Goal: Task Accomplishment & Management: Manage account settings

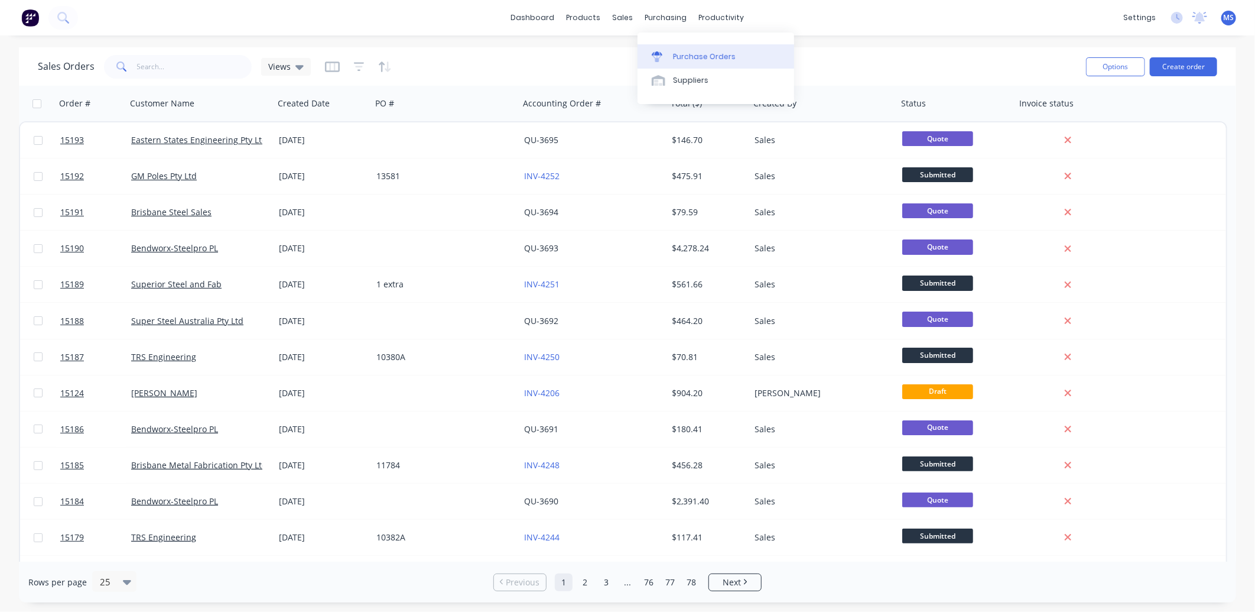
click at [701, 59] on div "Purchase Orders" at bounding box center [704, 56] width 63 height 11
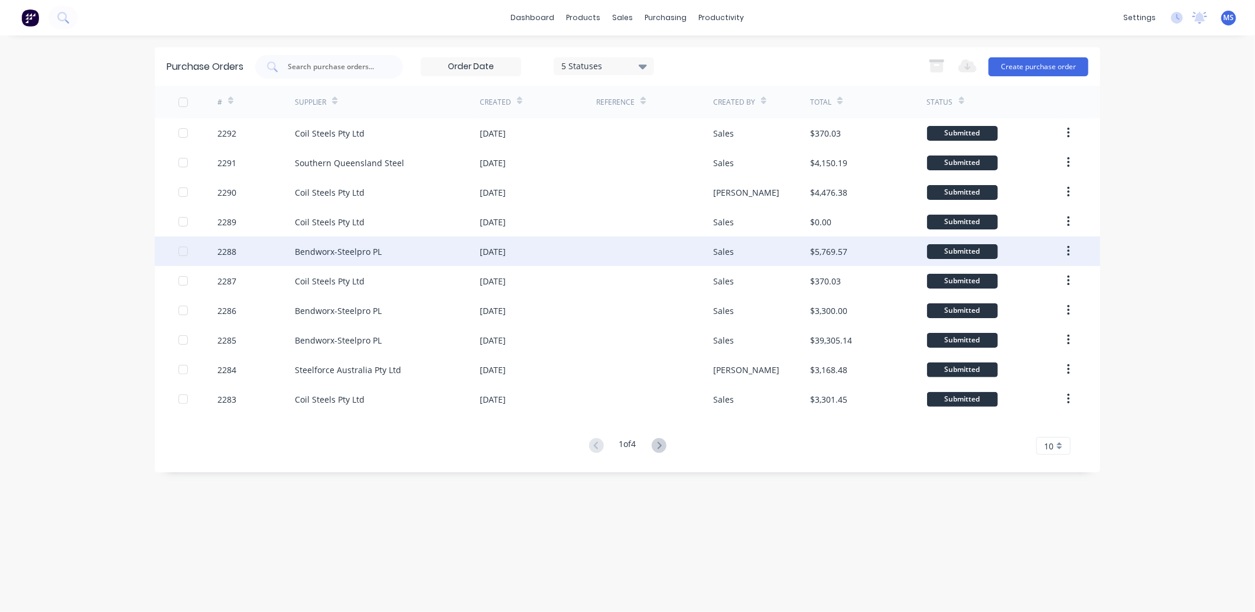
click at [346, 251] on div "Bendworx-Steelpro PL" at bounding box center [338, 251] width 87 height 12
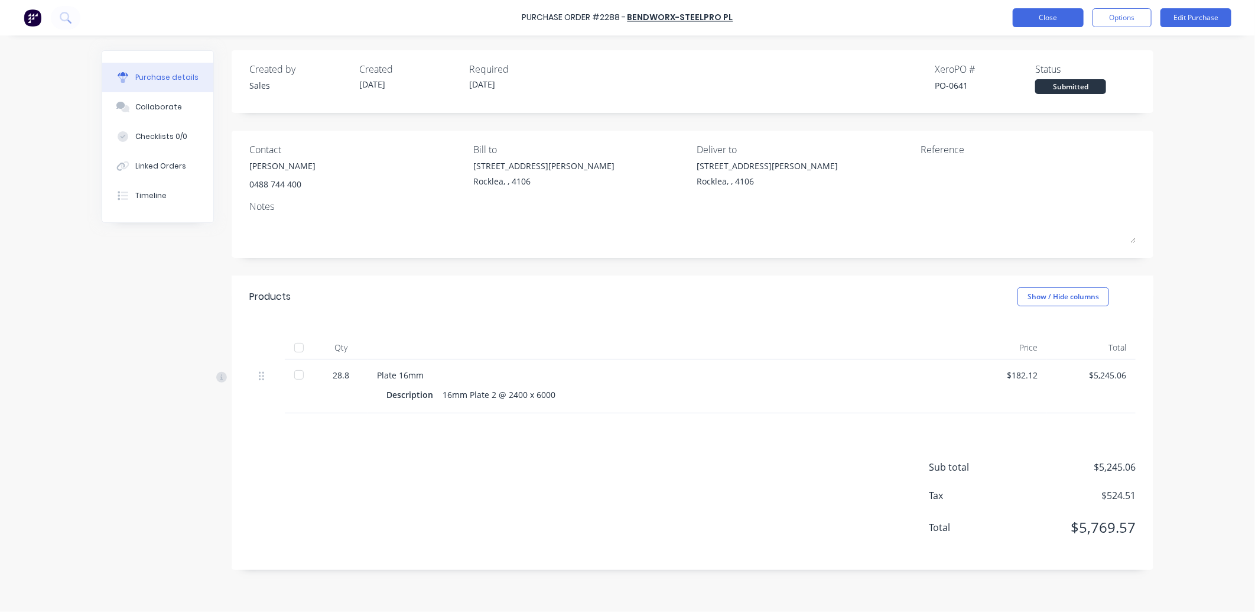
click at [1040, 20] on button "Close" at bounding box center [1048, 17] width 71 height 19
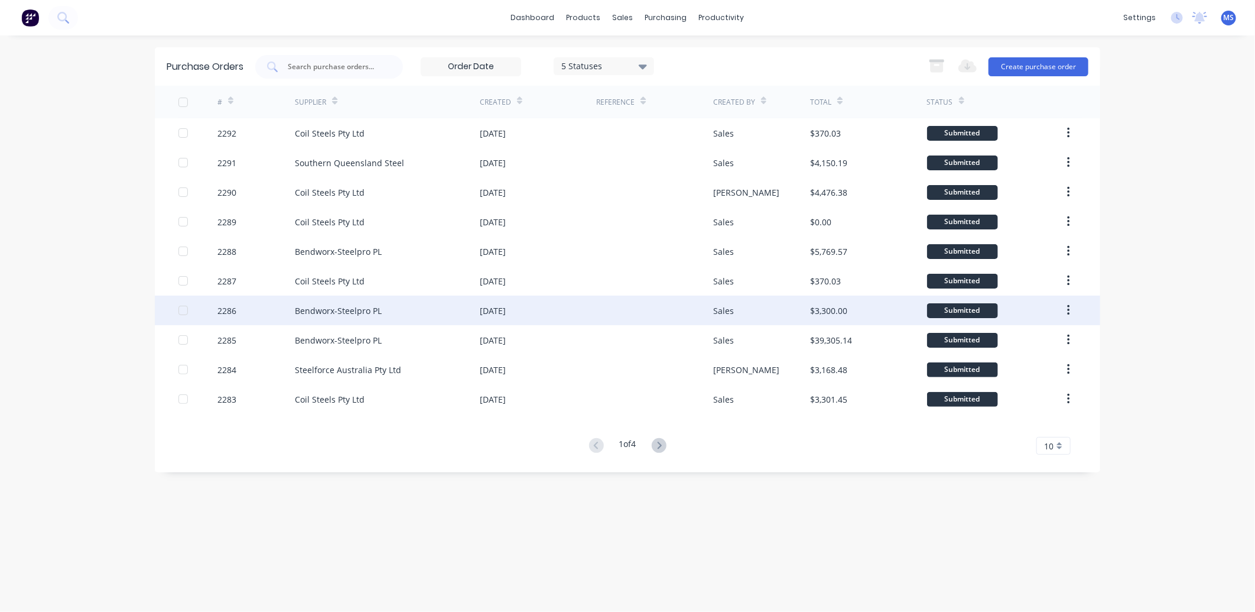
click at [535, 316] on div "[DATE]" at bounding box center [538, 310] width 116 height 30
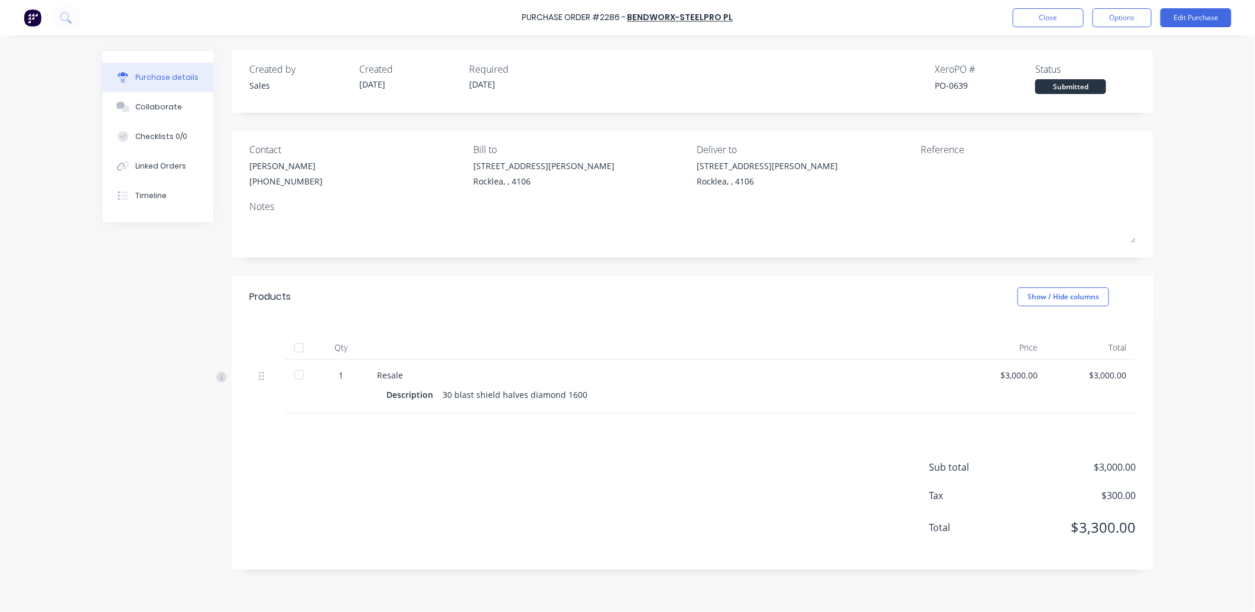
click at [451, 394] on div "30 blast shield halves diamond 1600" at bounding box center [515, 394] width 145 height 17
click at [1191, 17] on button "Edit Purchase" at bounding box center [1196, 17] width 71 height 19
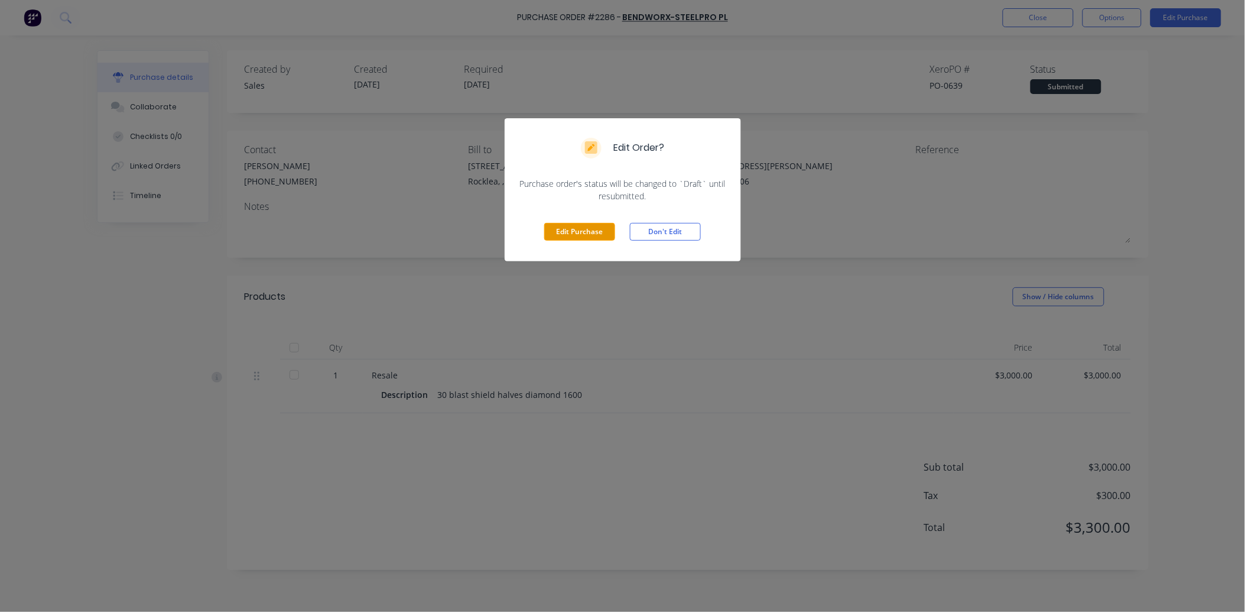
click at [598, 233] on button "Edit Purchase" at bounding box center [579, 232] width 71 height 18
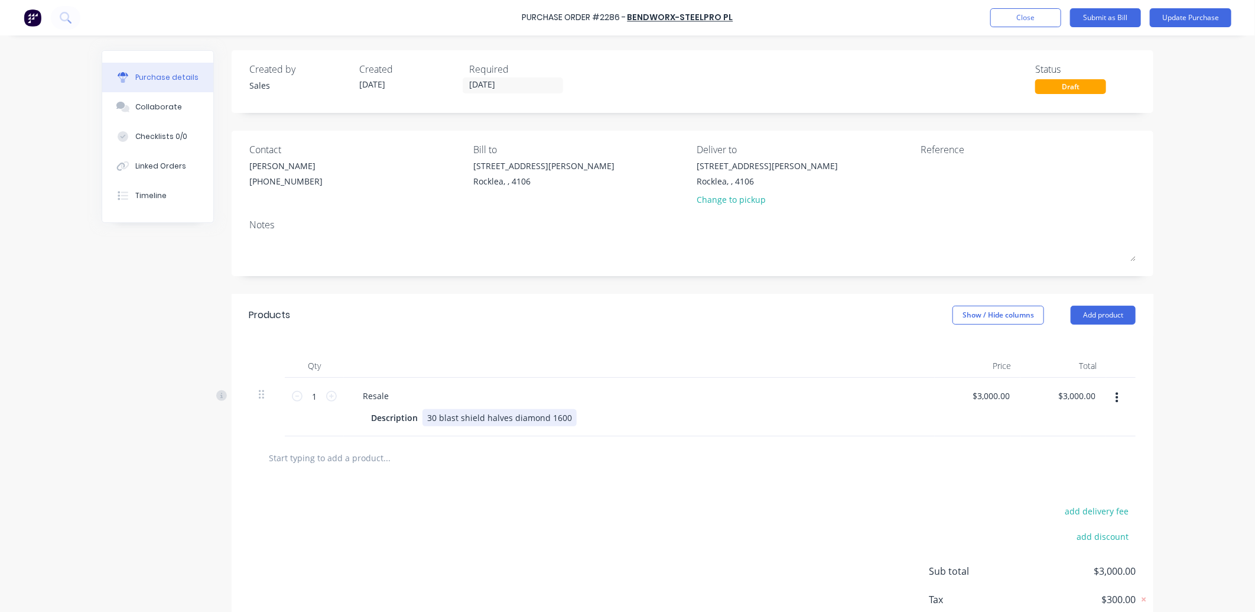
click at [427, 421] on div "30 blast shield halves diamond 1600" at bounding box center [499, 417] width 154 height 17
click at [430, 418] on div "30 blast shield halves diamond 1600" at bounding box center [499, 417] width 154 height 17
click at [609, 456] on div at bounding box center [692, 458] width 867 height 24
click at [991, 400] on input "3000.00" at bounding box center [990, 395] width 43 height 17
drag, startPoint x: 1006, startPoint y: 396, endPoint x: 897, endPoint y: 408, distance: 109.4
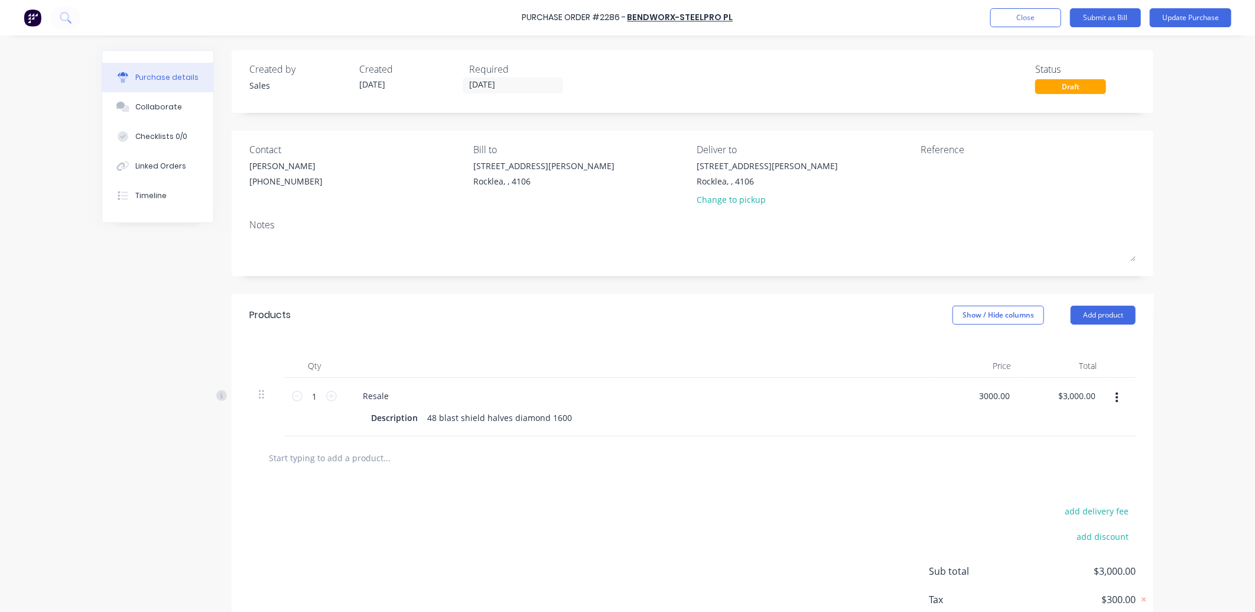
click at [897, 408] on div "1 1 Resale Description 48 blast shield halves diamond 1600 3000.00 3000.00 $3,0…" at bounding box center [692, 407] width 886 height 58
type input "$4,800.00"
click at [1186, 21] on button "Update Purchase" at bounding box center [1191, 17] width 82 height 19
type input "$4,800.00"
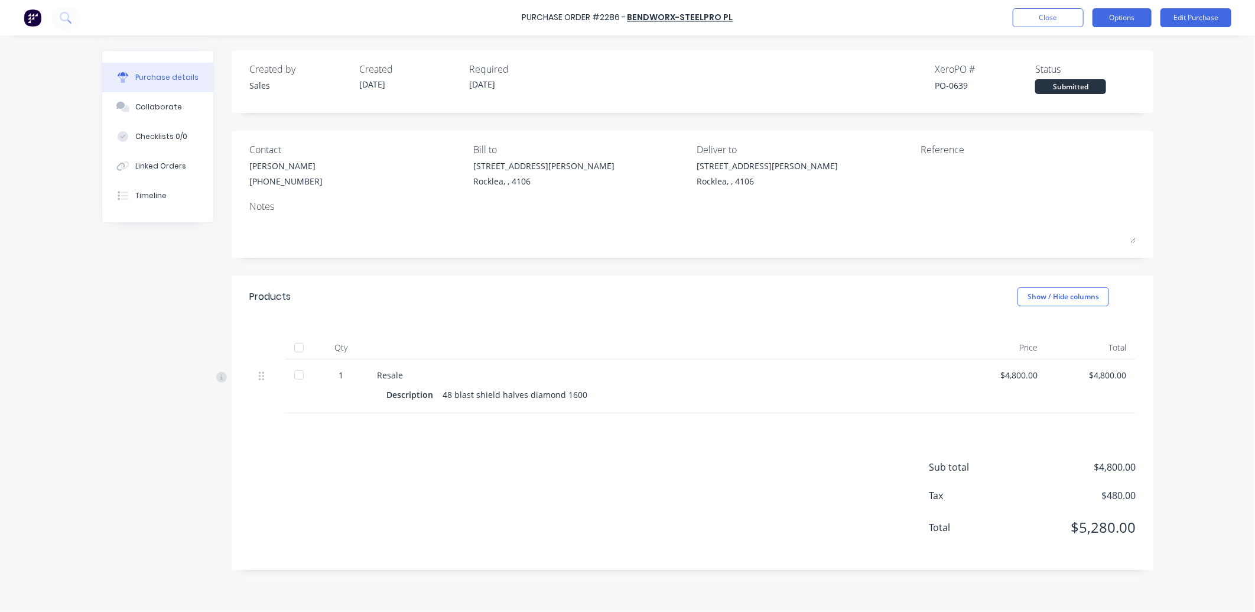
click at [1139, 13] on button "Options" at bounding box center [1122, 17] width 59 height 19
click at [1099, 51] on div "Print / Email" at bounding box center [1095, 48] width 91 height 17
click at [1085, 74] on div "With pricing" at bounding box center [1095, 71] width 91 height 17
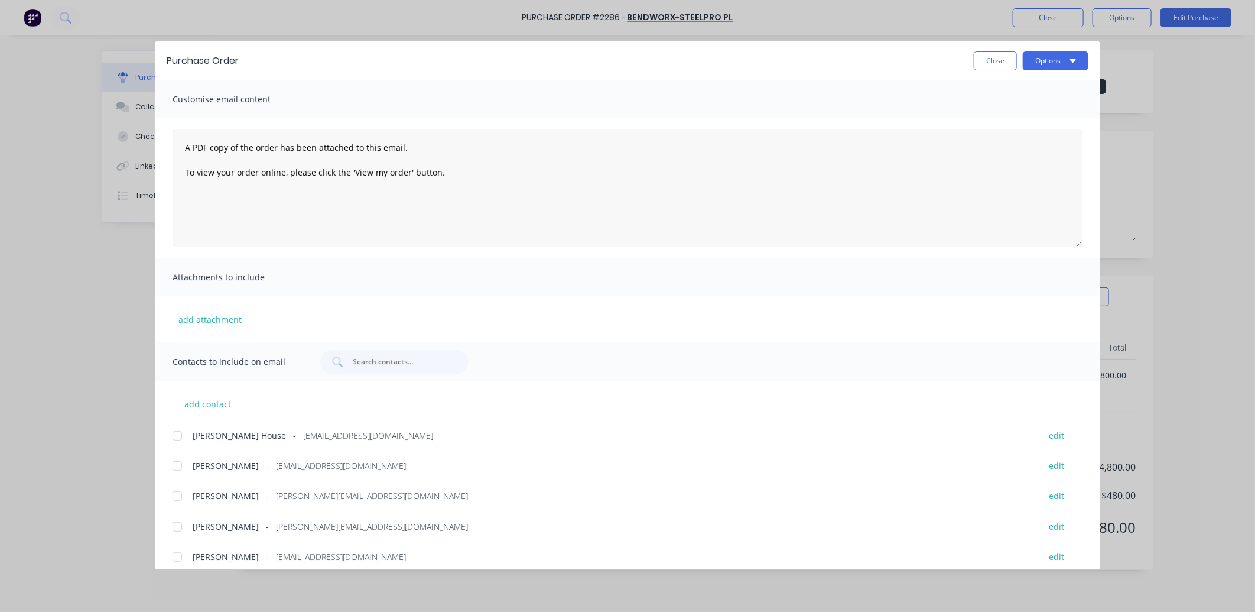
scroll to position [99, 0]
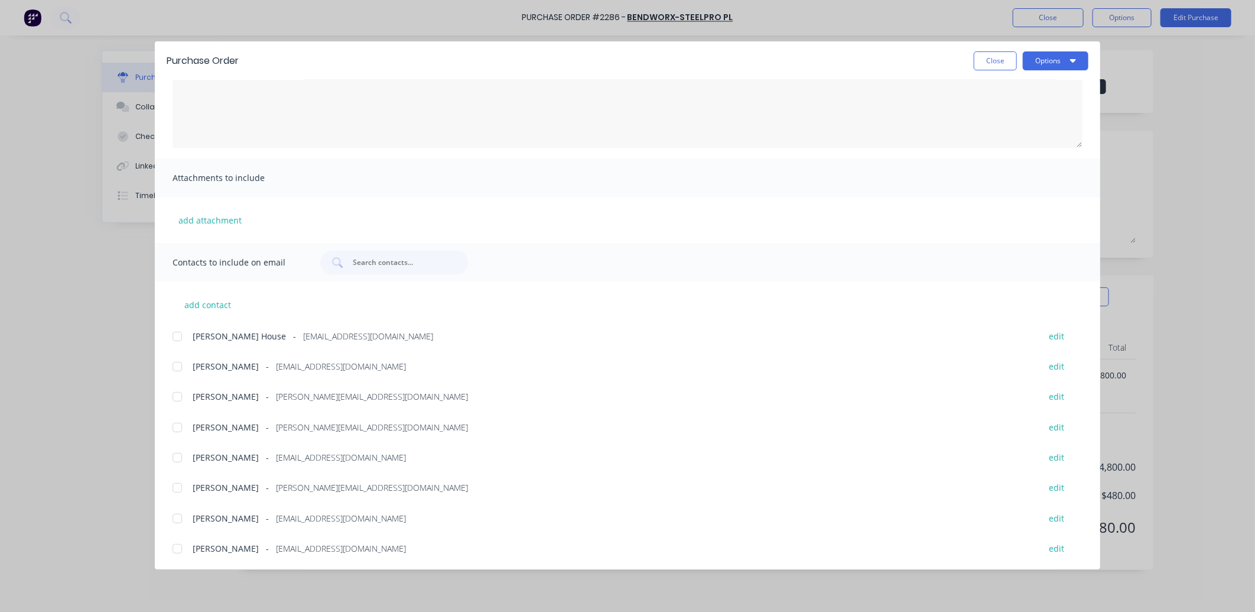
click at [173, 423] on div at bounding box center [177, 427] width 24 height 24
click at [1068, 59] on button "Options" at bounding box center [1056, 60] width 66 height 19
click at [1036, 139] on div "Email" at bounding box center [1032, 137] width 91 height 17
click at [997, 57] on button "Close" at bounding box center [995, 60] width 43 height 19
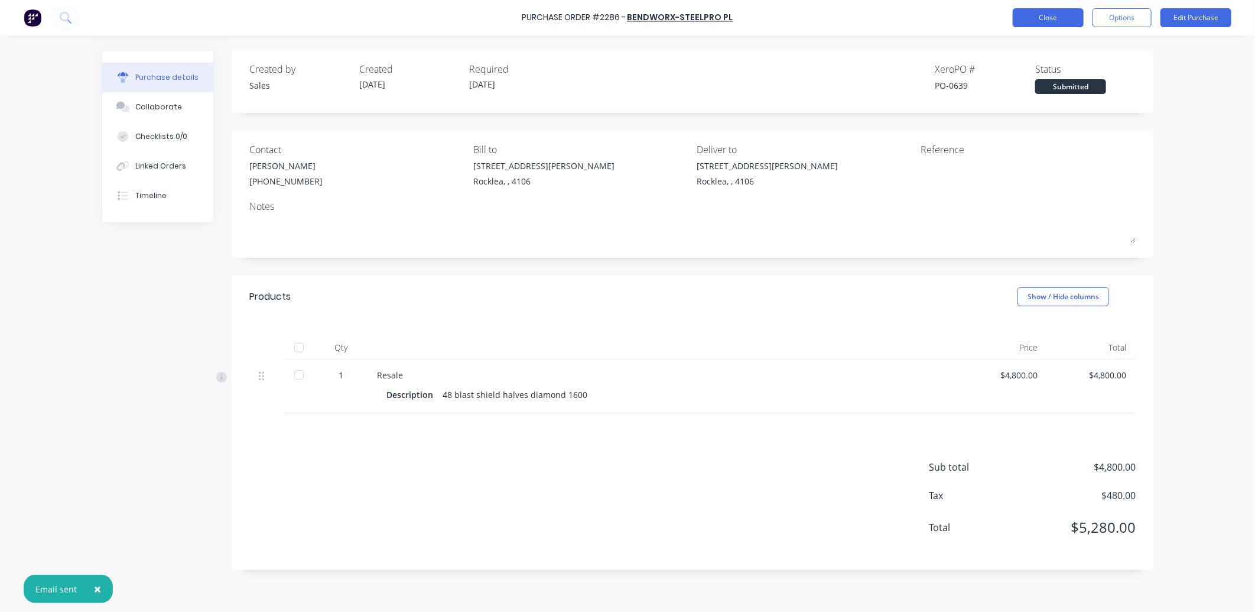
click at [1037, 24] on button "Close" at bounding box center [1048, 17] width 71 height 19
